Goal: Book appointment/travel/reservation

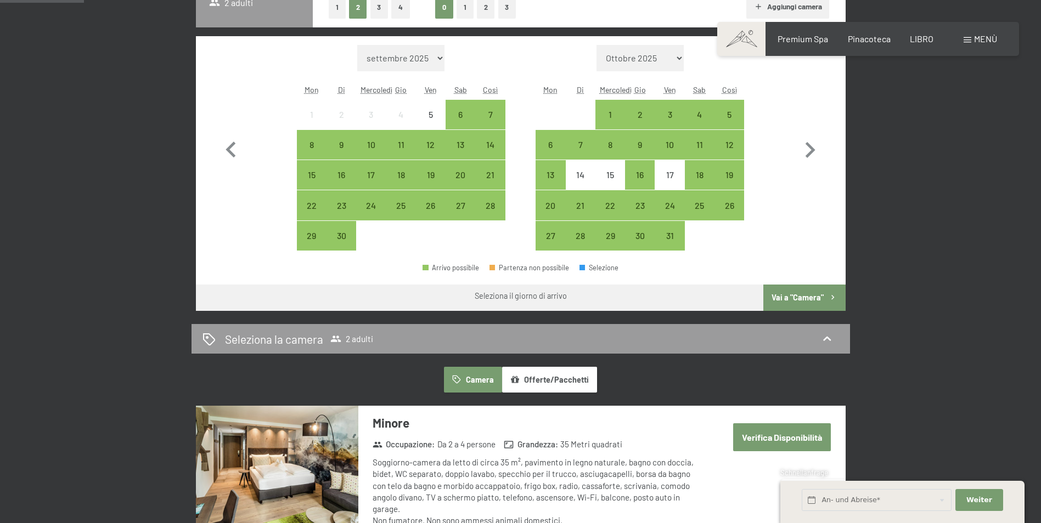
scroll to position [274, 0]
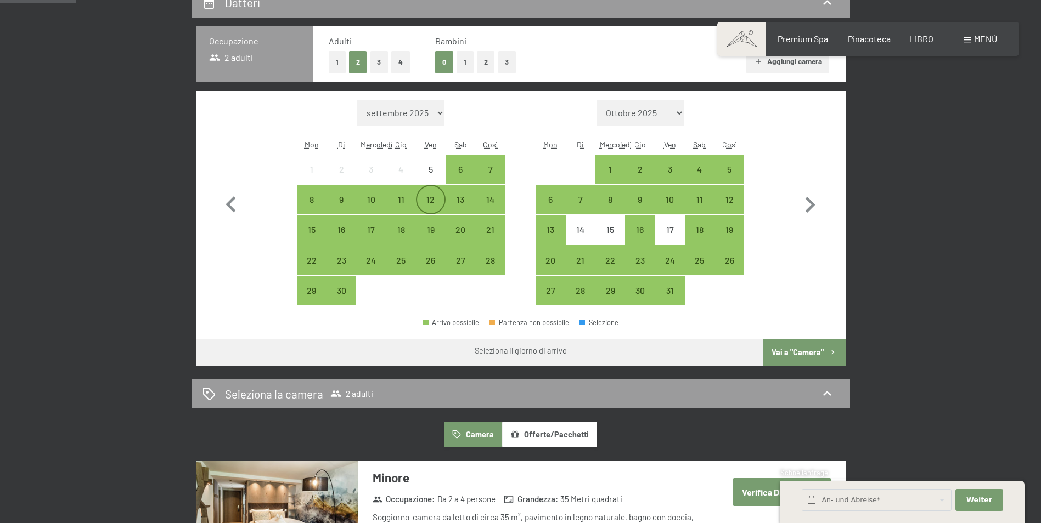
click at [437, 200] on div "12" at bounding box center [430, 208] width 27 height 27
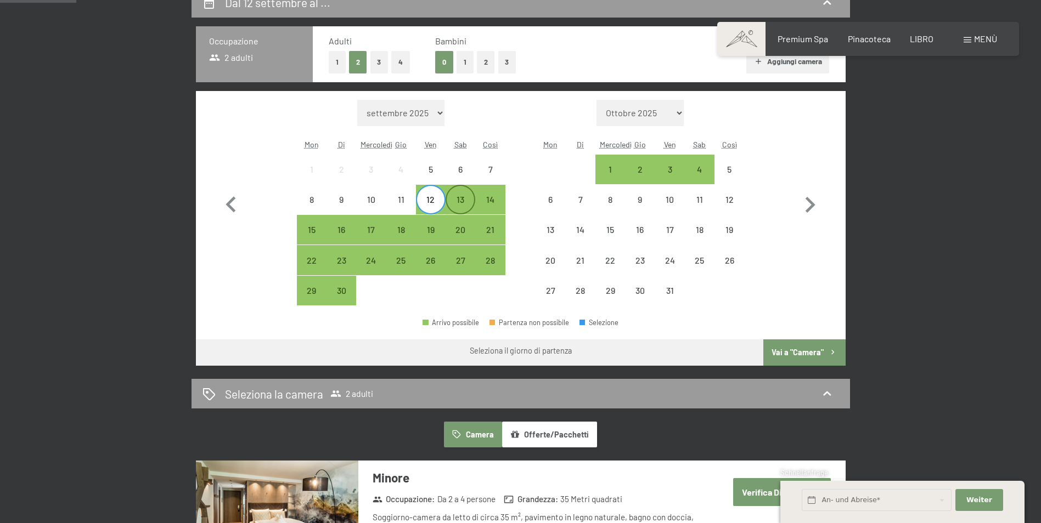
click at [454, 204] on div "13" at bounding box center [459, 208] width 27 height 27
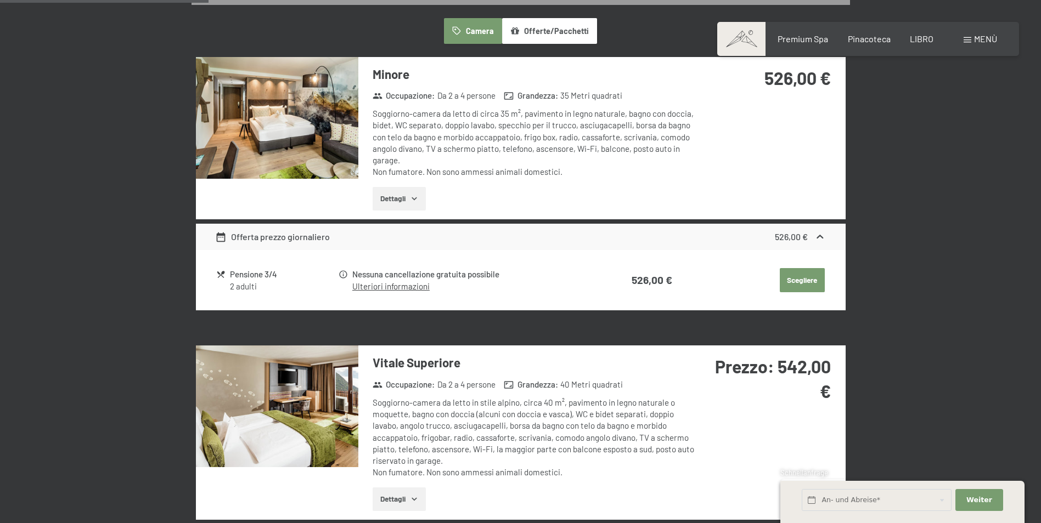
scroll to position [658, 0]
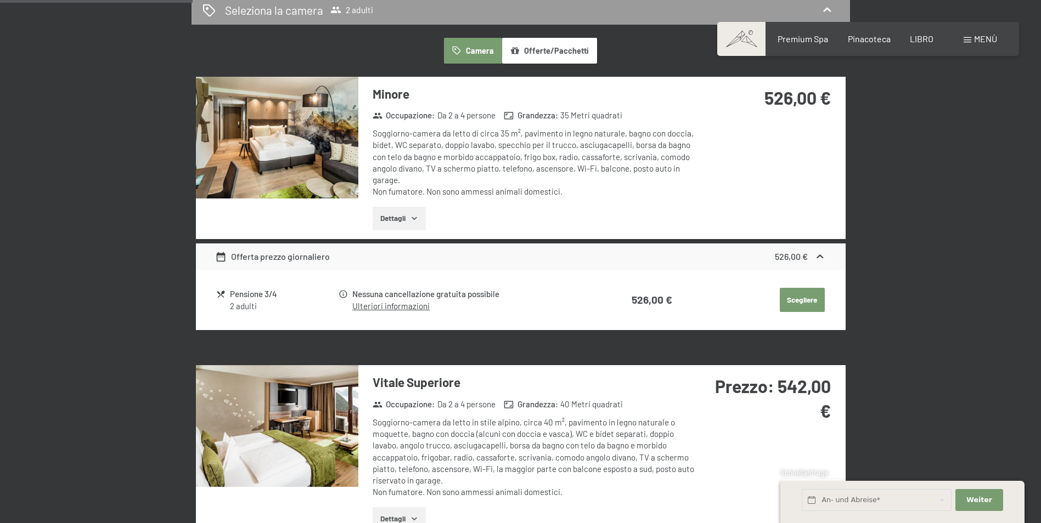
click at [792, 301] on button "Scegliere" at bounding box center [801, 300] width 45 height 24
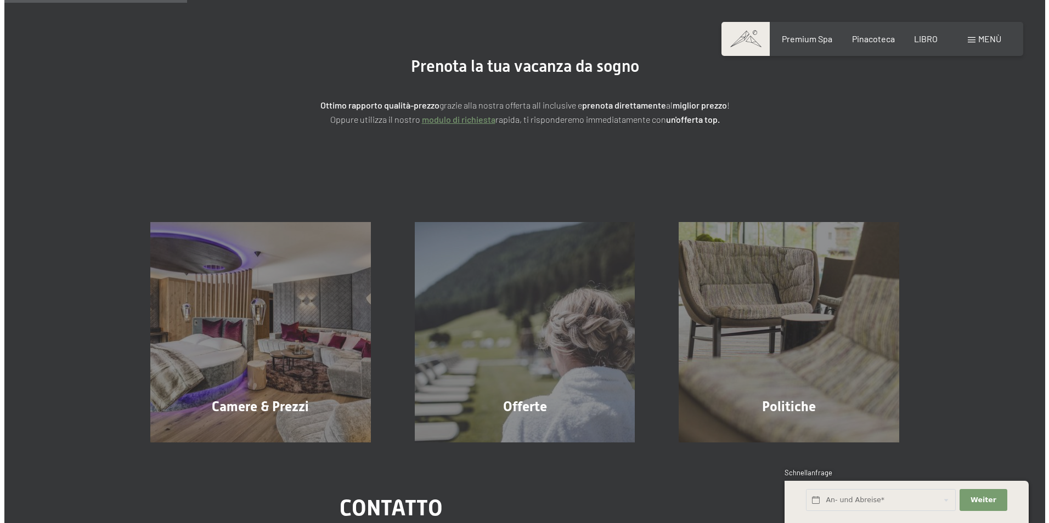
scroll to position [93, 0]
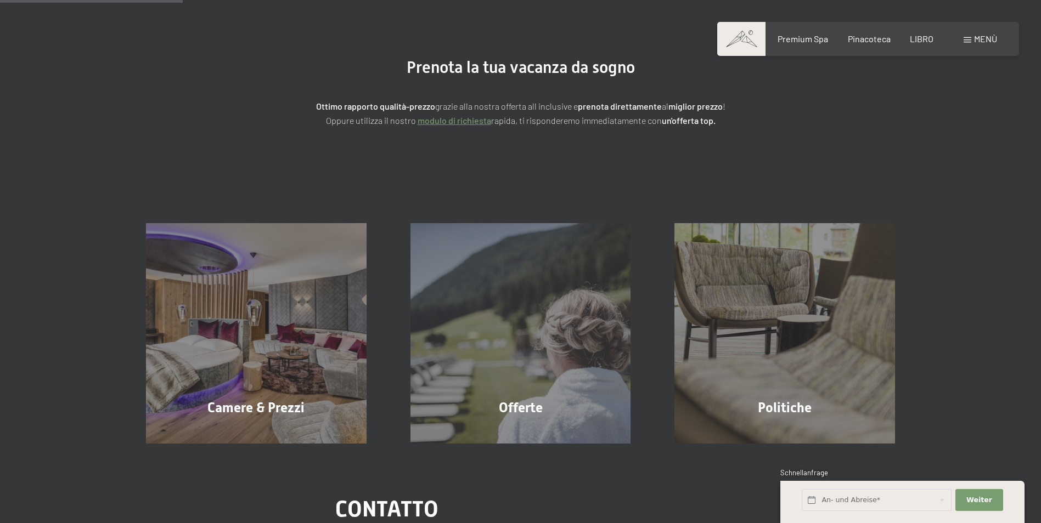
click at [978, 35] on span "Menù" at bounding box center [985, 38] width 23 height 10
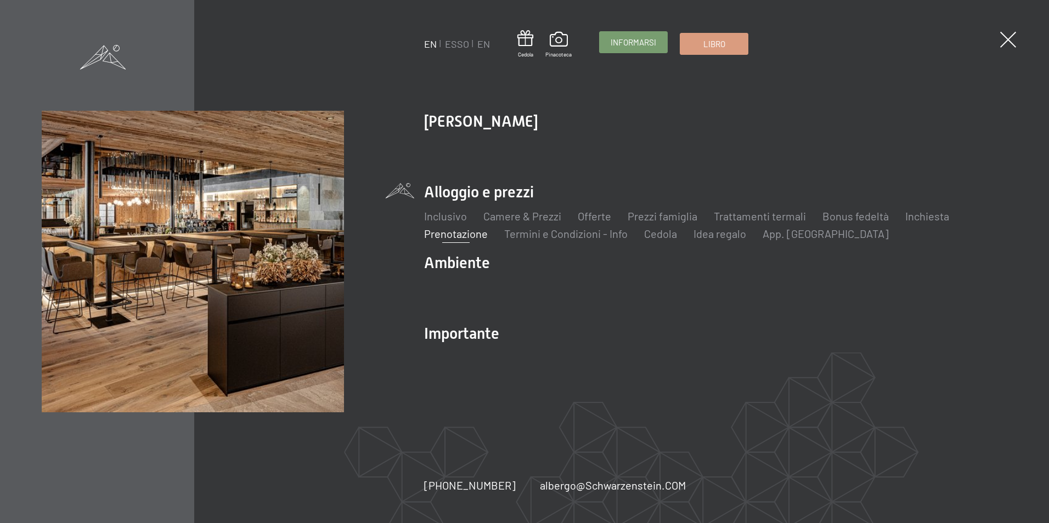
click at [642, 44] on span "Informarsi" at bounding box center [634, 43] width 46 height 12
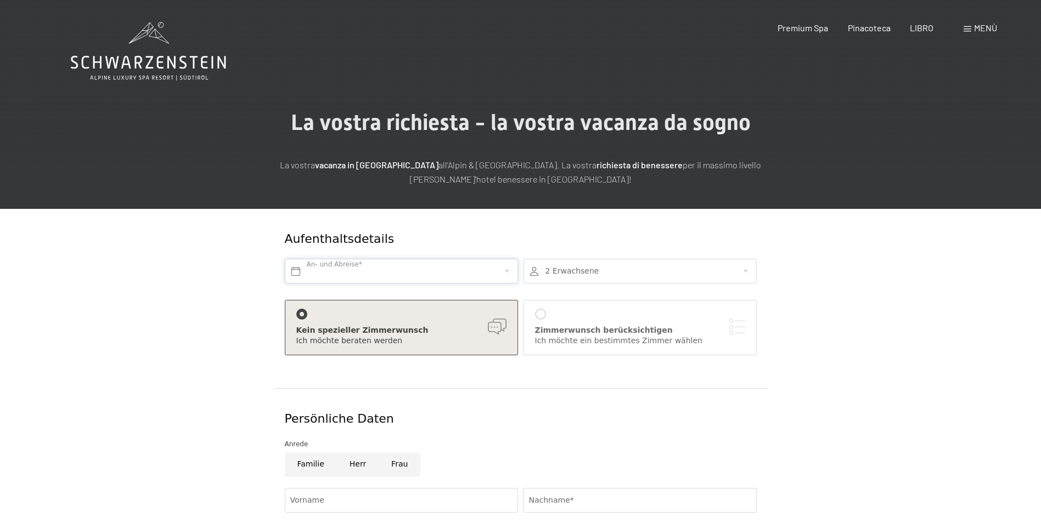
click at [352, 272] on input "text" at bounding box center [401, 271] width 233 height 25
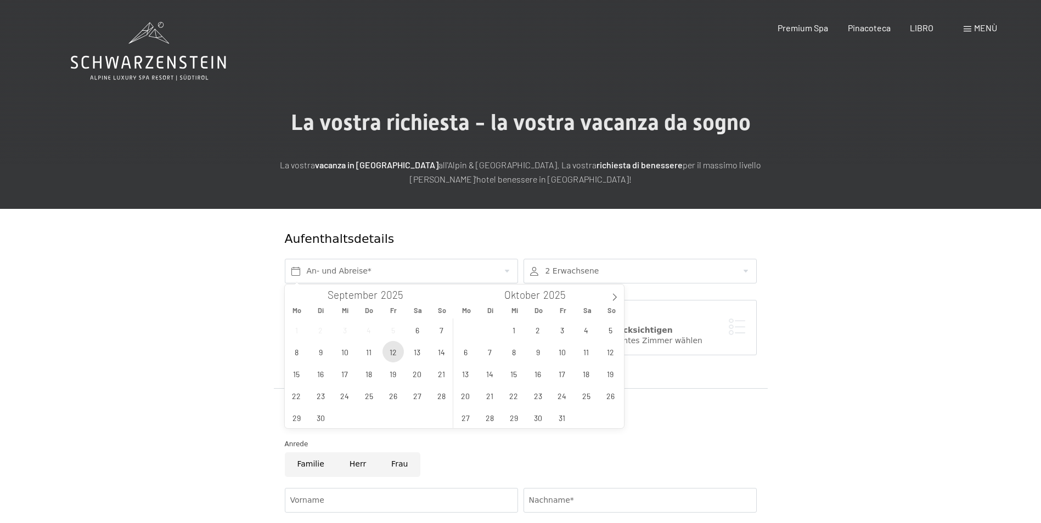
click at [392, 357] on span "12" at bounding box center [392, 351] width 21 height 21
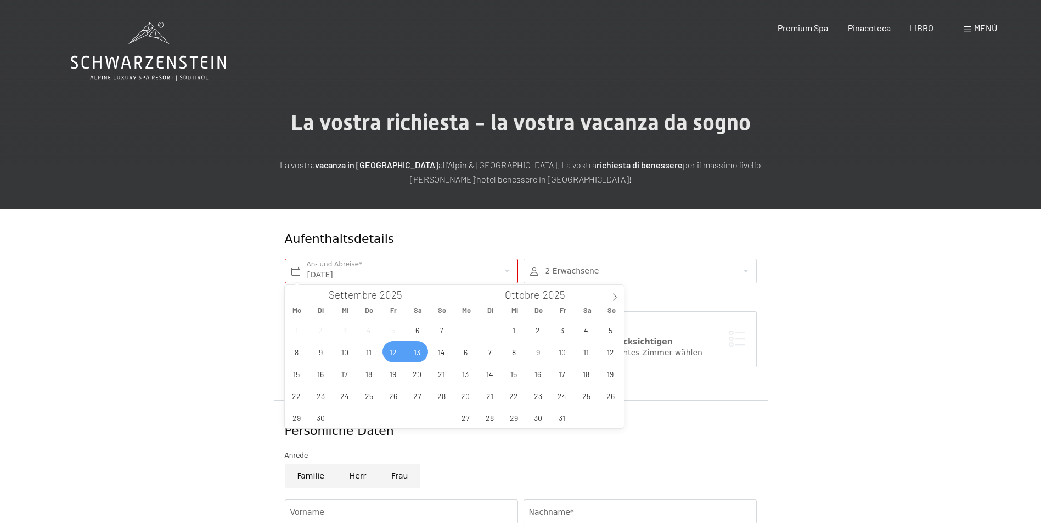
click at [415, 354] on span "13" at bounding box center [416, 351] width 21 height 21
type input "Fr. 12.09.2025 - Sa. 13.09.2025"
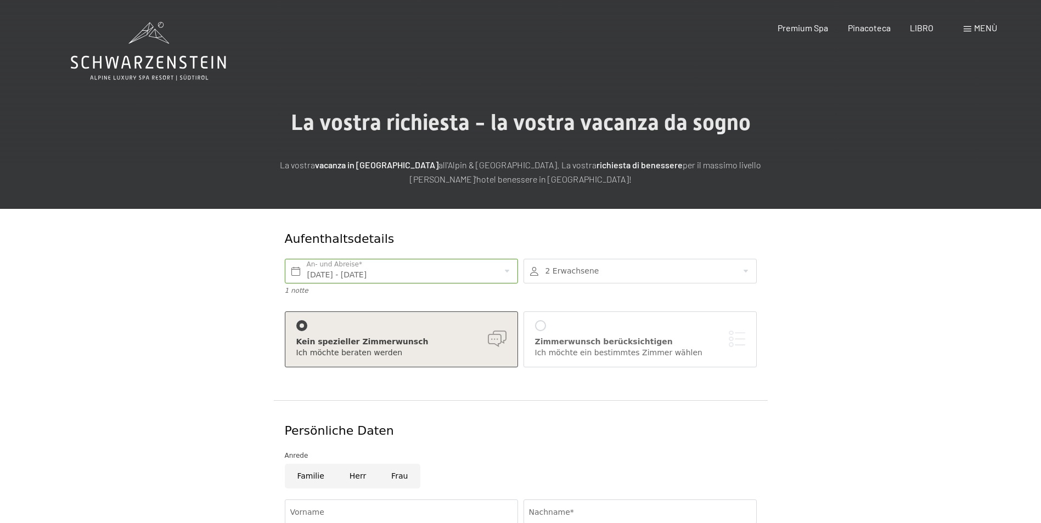
click at [972, 26] on div "Menù" at bounding box center [979, 28] width 33 height 12
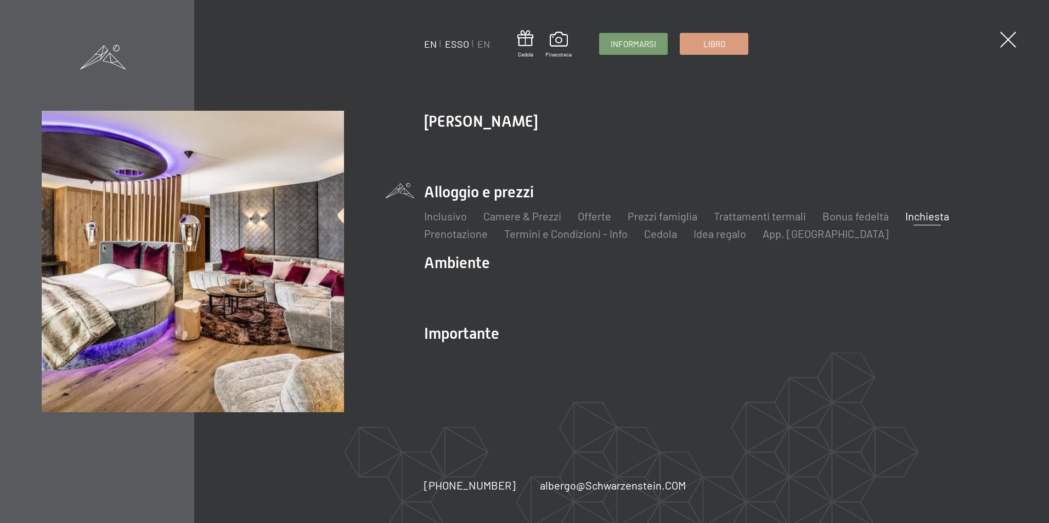
click at [463, 43] on link "ESSO" at bounding box center [457, 44] width 24 height 12
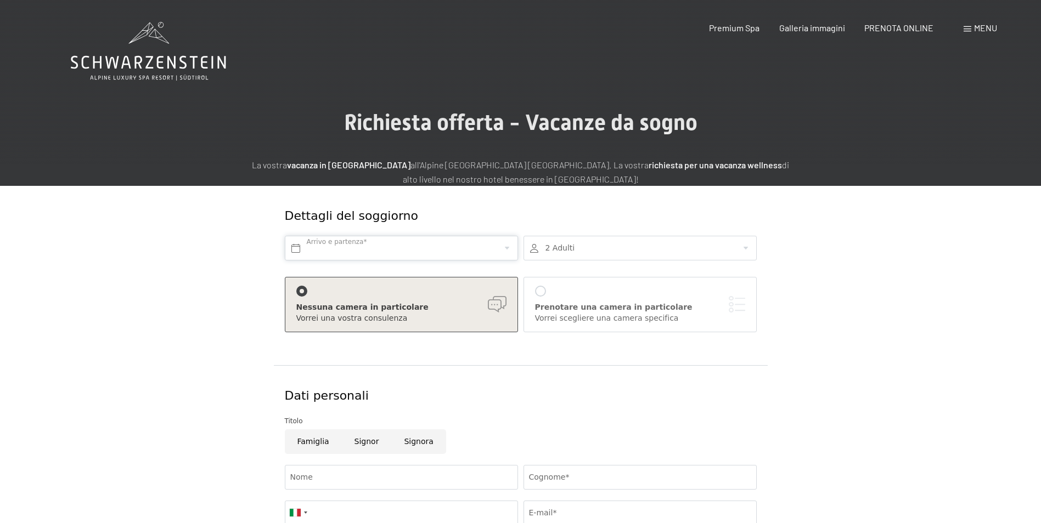
click at [350, 248] on input "text" at bounding box center [401, 248] width 233 height 25
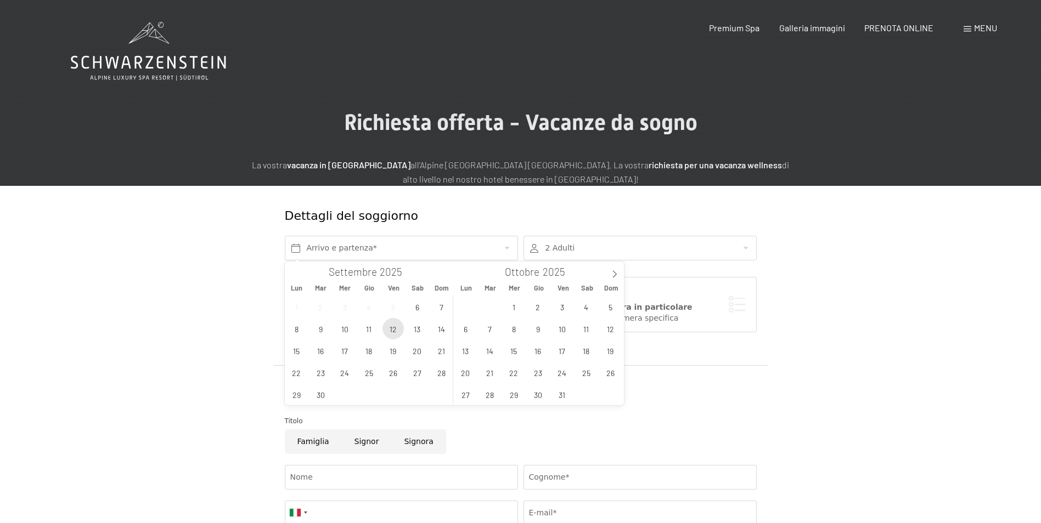
click at [393, 326] on span "12" at bounding box center [392, 328] width 21 height 21
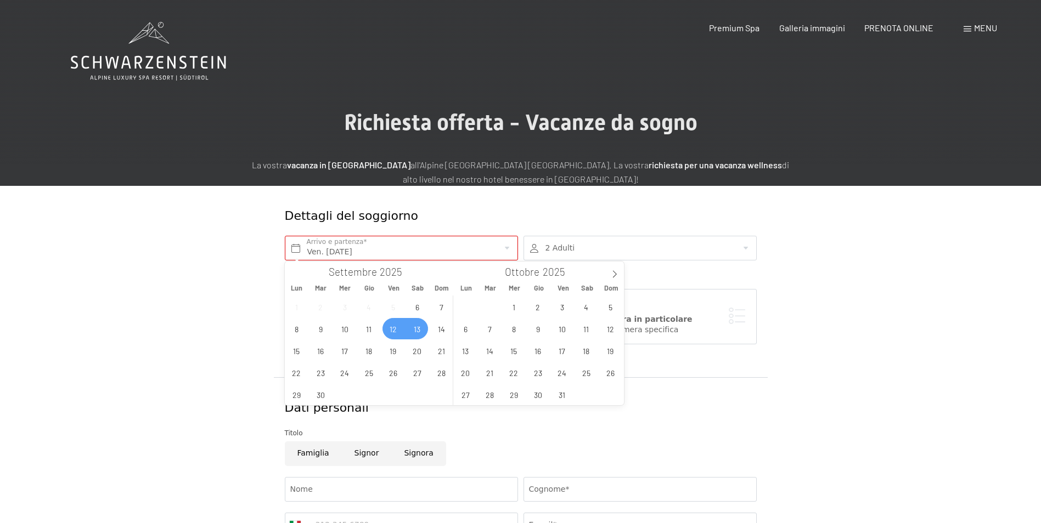
click at [414, 328] on span "13" at bounding box center [416, 328] width 21 height 21
type input "Ven. 12/09/2025 - Sab. 13/09/2025"
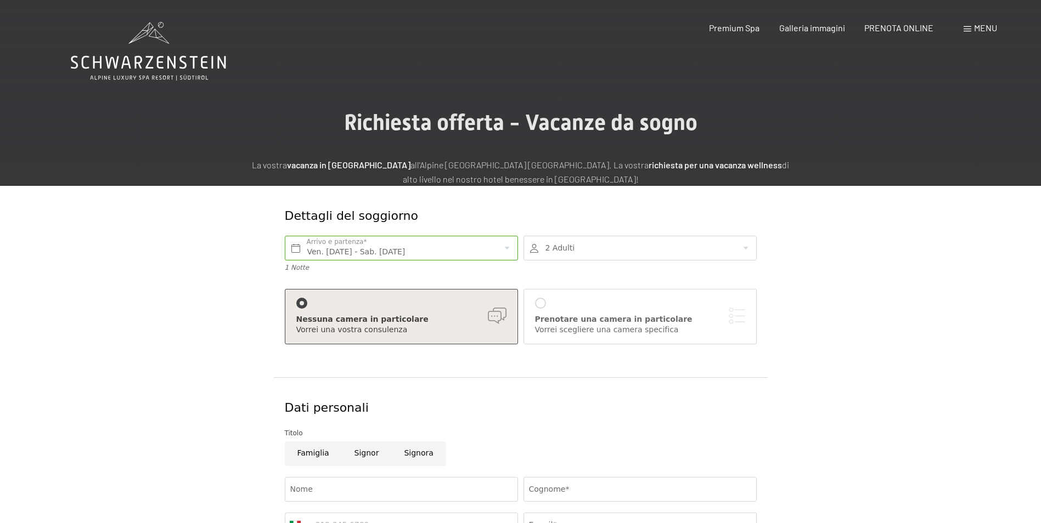
click at [498, 262] on div "Ven. 12/09/2025 - Sab. 13/09/2025 Arrivo e partenza* 1 Notte" at bounding box center [401, 254] width 239 height 48
click at [793, 27] on span "Galleria immagini" at bounding box center [812, 26] width 66 height 10
click at [111, 59] on icon at bounding box center [148, 62] width 155 height 13
click at [918, 26] on span "PRENOTA ONLINE" at bounding box center [898, 26] width 69 height 10
drag, startPoint x: 227, startPoint y: 61, endPoint x: 143, endPoint y: 65, distance: 84.0
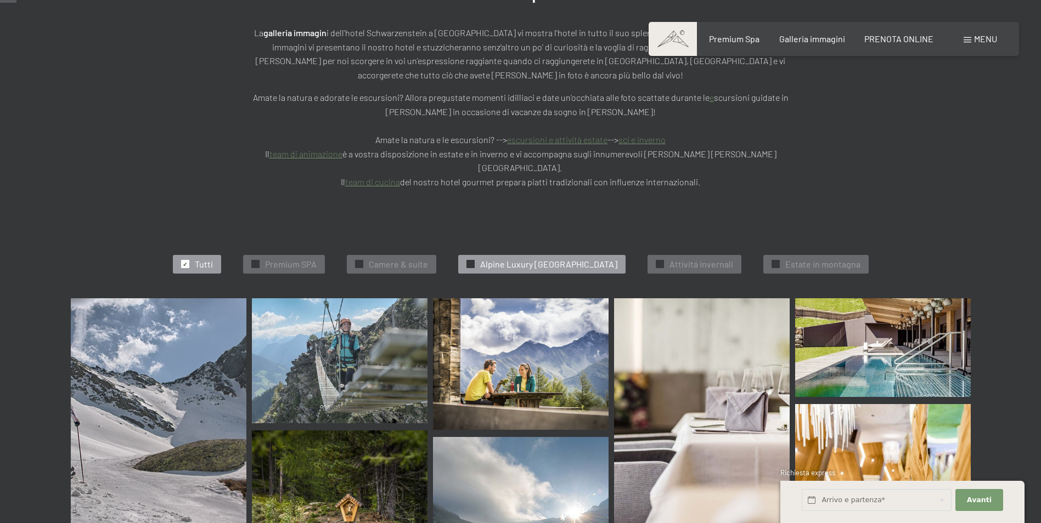
click at [504, 258] on span "Alpine Luxury SPA Resort Schwarzenstein" at bounding box center [548, 264] width 137 height 12
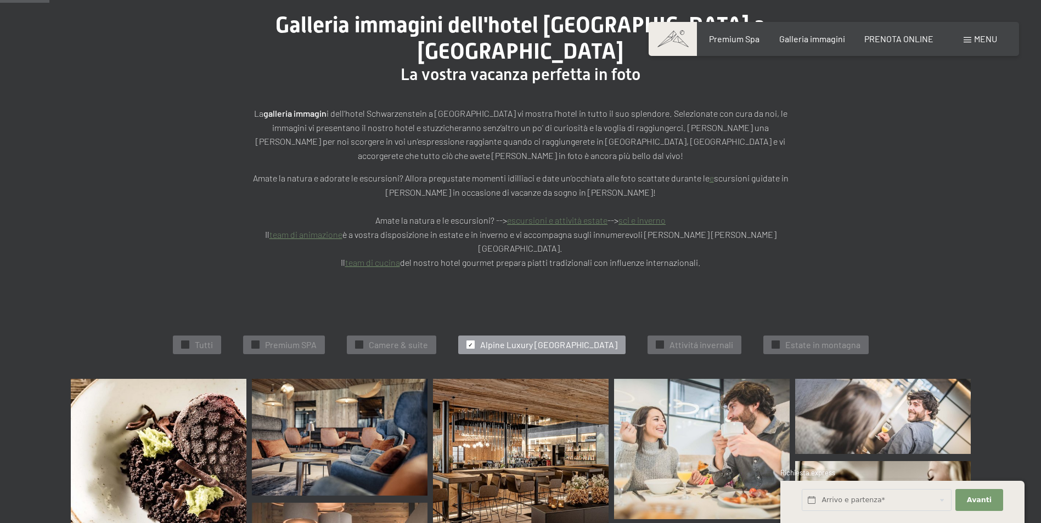
scroll to position [110, 0]
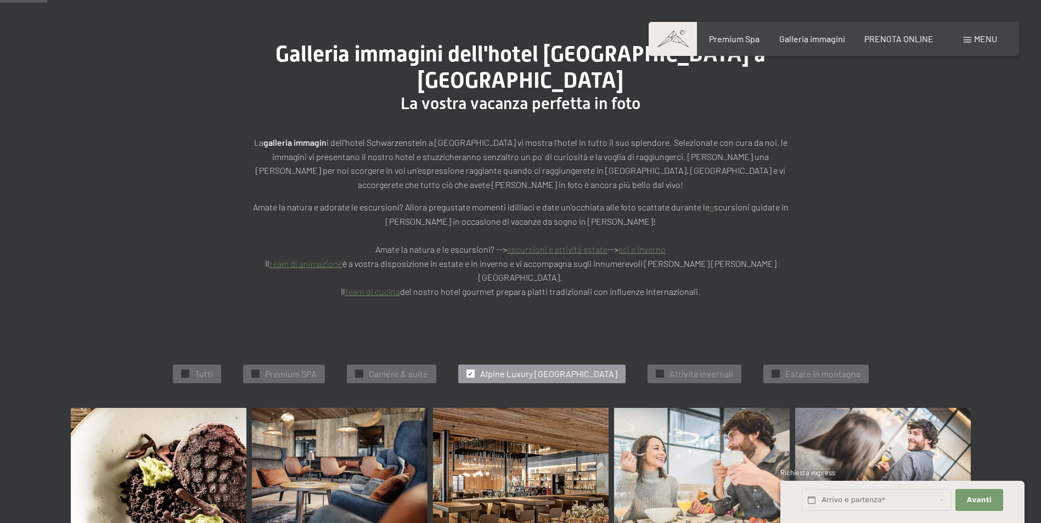
click at [964, 36] on div "Menu" at bounding box center [979, 39] width 33 height 12
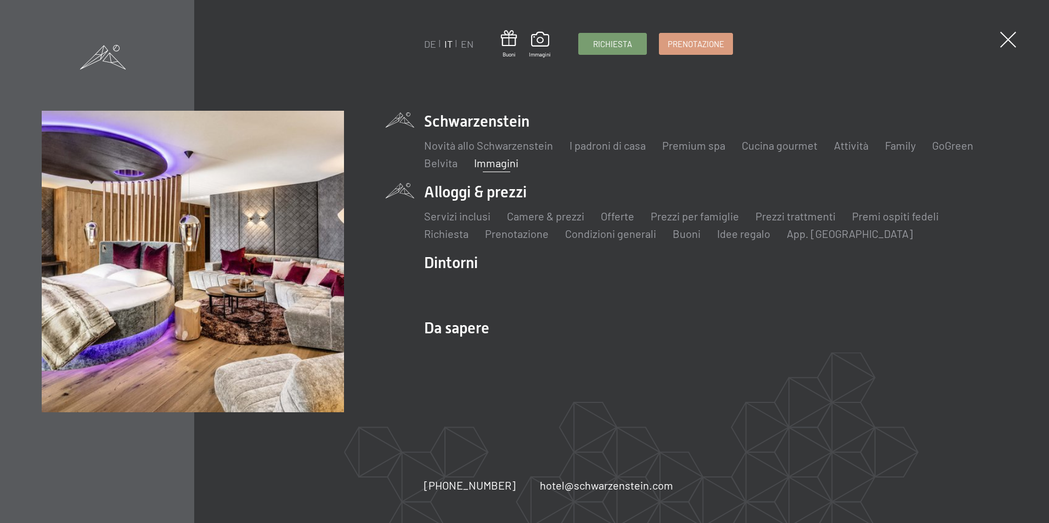
click at [489, 195] on li "Alloggi & prezzi Servizi inclusi Camere & prezzi Lista Offerte Lista Prezzi per…" at bounding box center [715, 212] width 583 height 60
click at [549, 221] on link "Camere & prezzi" at bounding box center [545, 216] width 77 height 13
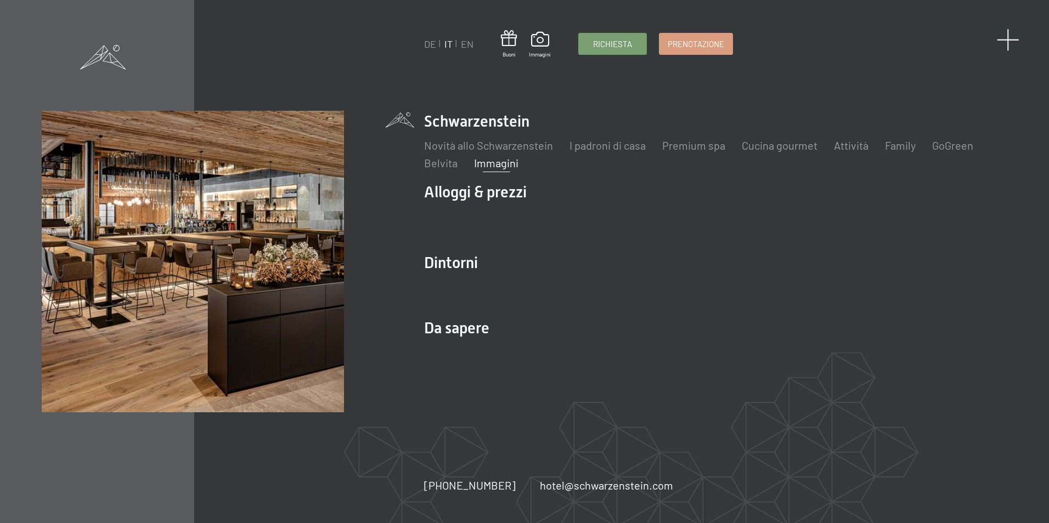
click at [1008, 43] on span at bounding box center [1008, 40] width 22 height 22
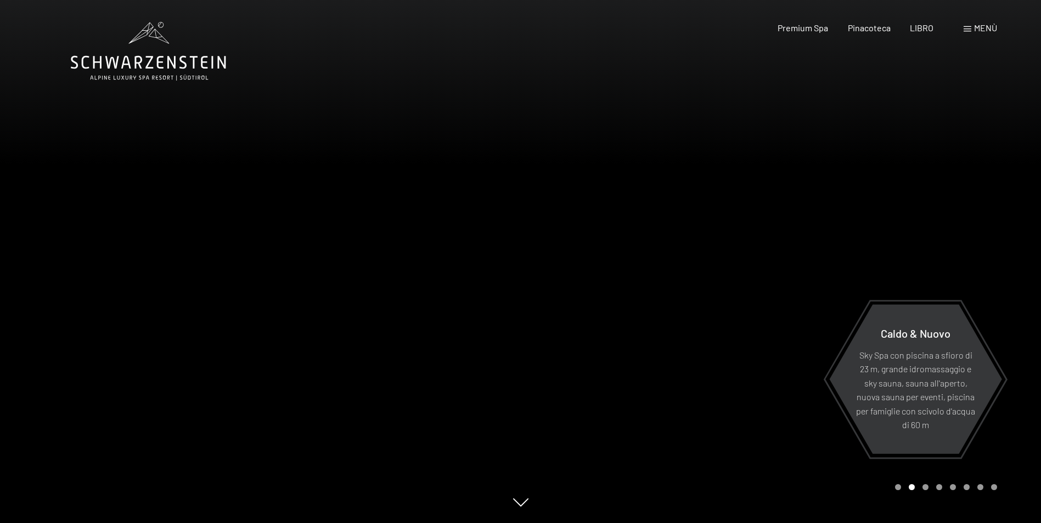
click at [979, 25] on span "Menù" at bounding box center [985, 27] width 23 height 10
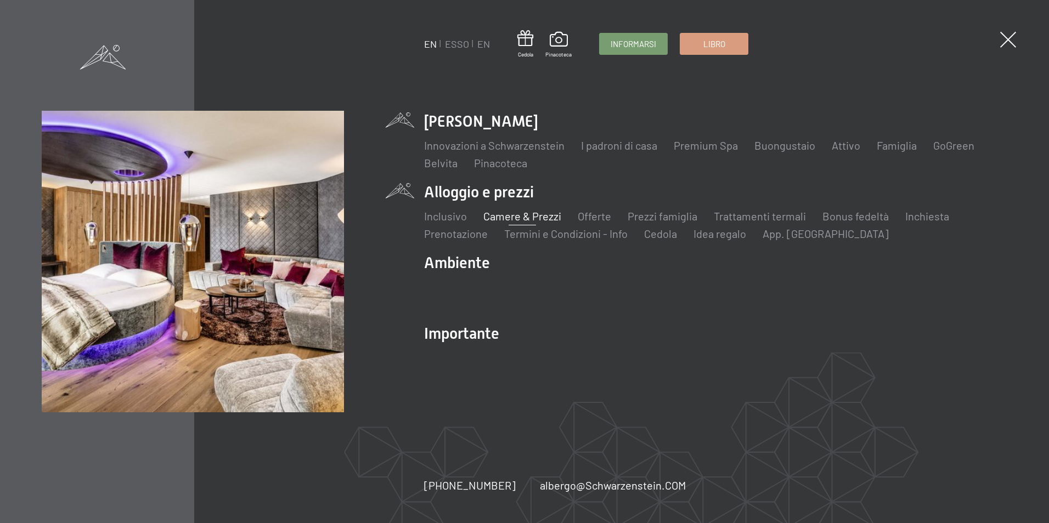
click at [517, 218] on link "Camere & Prezzi" at bounding box center [522, 216] width 78 height 13
click at [510, 218] on link "Camere & Prezzi" at bounding box center [522, 216] width 78 height 13
